Goal: Task Accomplishment & Management: Use online tool/utility

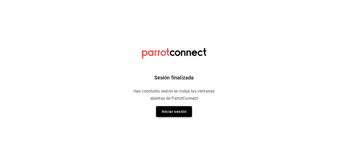
click at [185, 110] on button "Iniciar sesión" at bounding box center [174, 111] width 36 height 11
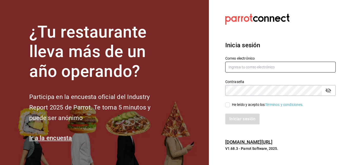
type input "gerenciamiraisaltillo@gmail.com"
click at [229, 105] on input "He leído y acepto los Términos y condiciones." at bounding box center [227, 104] width 5 height 5
checkbox input "true"
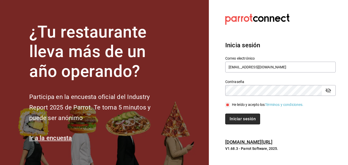
click at [244, 114] on button "Iniciar sesión" at bounding box center [242, 118] width 35 height 11
click at [244, 114] on div "Iniciar sesión" at bounding box center [280, 118] width 111 height 11
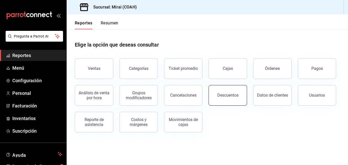
click at [229, 92] on button "Descuentos" at bounding box center [228, 95] width 38 height 21
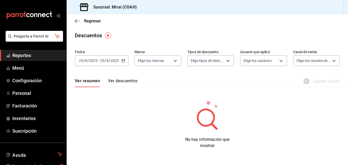
click at [123, 61] on icon "button" at bounding box center [124, 61] width 4 height 4
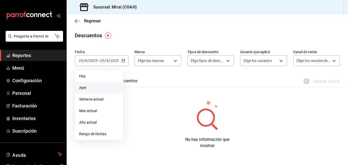
click at [88, 86] on span "Ayer" at bounding box center [99, 87] width 40 height 5
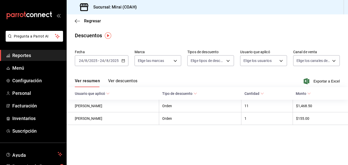
click at [127, 81] on button "Ver descuentos" at bounding box center [122, 82] width 29 height 9
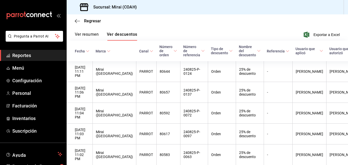
scroll to position [57, 0]
